Goal: Information Seeking & Learning: Learn about a topic

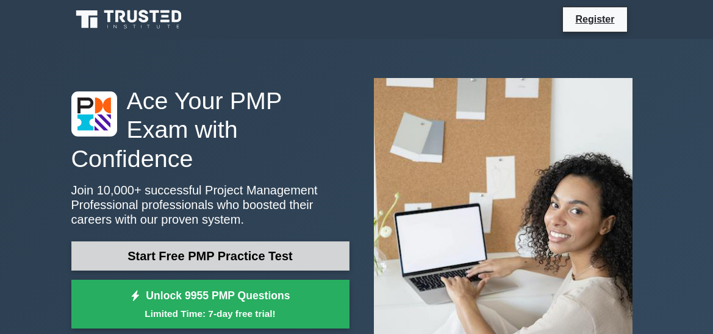
click at [240, 245] on link "Start Free PMP Practice Test" at bounding box center [210, 256] width 278 height 29
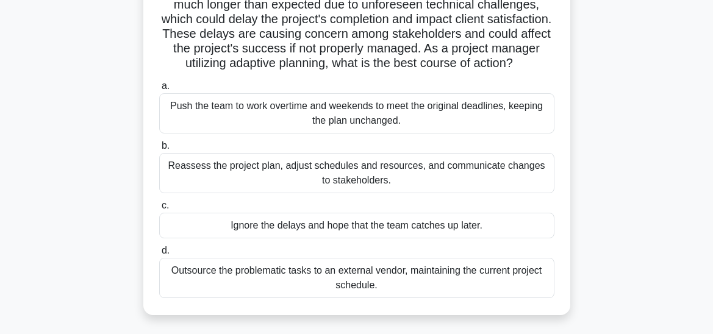
scroll to position [142, 0]
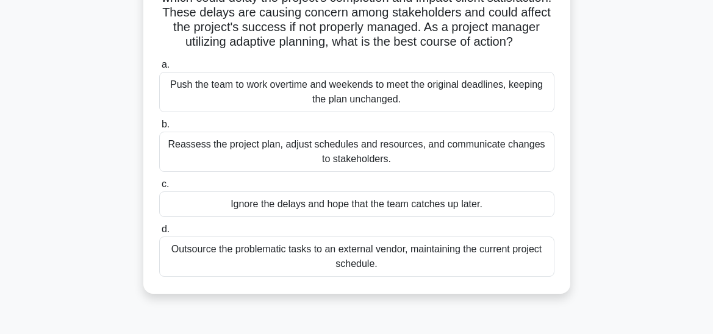
click at [306, 172] on div "Reassess the project plan, adjust schedules and resources, and communicate chan…" at bounding box center [356, 152] width 395 height 40
click at [159, 129] on input "b. Reassess the project plan, adjust schedules and resources, and communicate c…" at bounding box center [159, 125] width 0 height 8
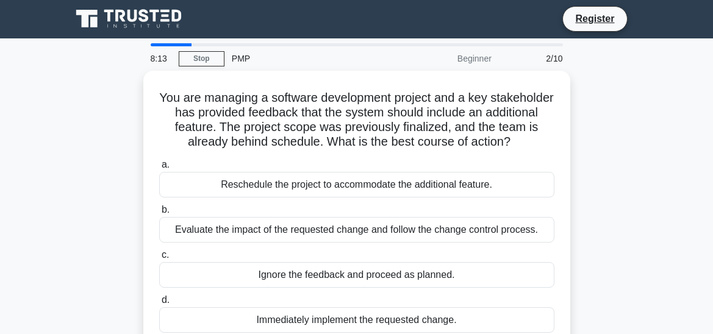
scroll to position [0, 0]
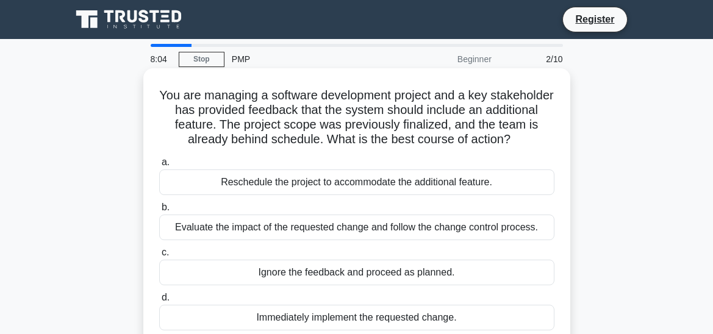
click at [326, 228] on div "Evaluate the impact of the requested change and follow the change control proce…" at bounding box center [356, 228] width 395 height 26
click at [159, 212] on input "b. Evaluate the impact of the requested change and follow the change control pr…" at bounding box center [159, 208] width 0 height 8
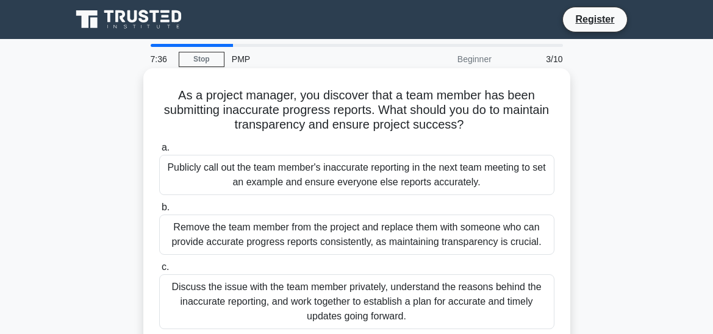
click at [346, 241] on div "Remove the team member from the project and replace them with someone who can p…" at bounding box center [356, 235] width 395 height 40
click at [159, 212] on input "b. Remove the team member from the project and replace them with someone who ca…" at bounding box center [159, 208] width 0 height 8
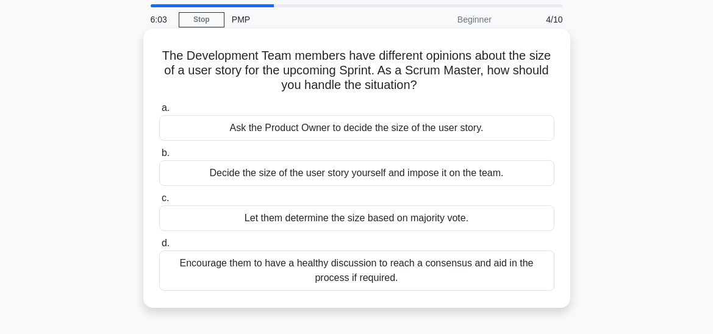
scroll to position [61, 0]
